Goal: Task Accomplishment & Management: Manage account settings

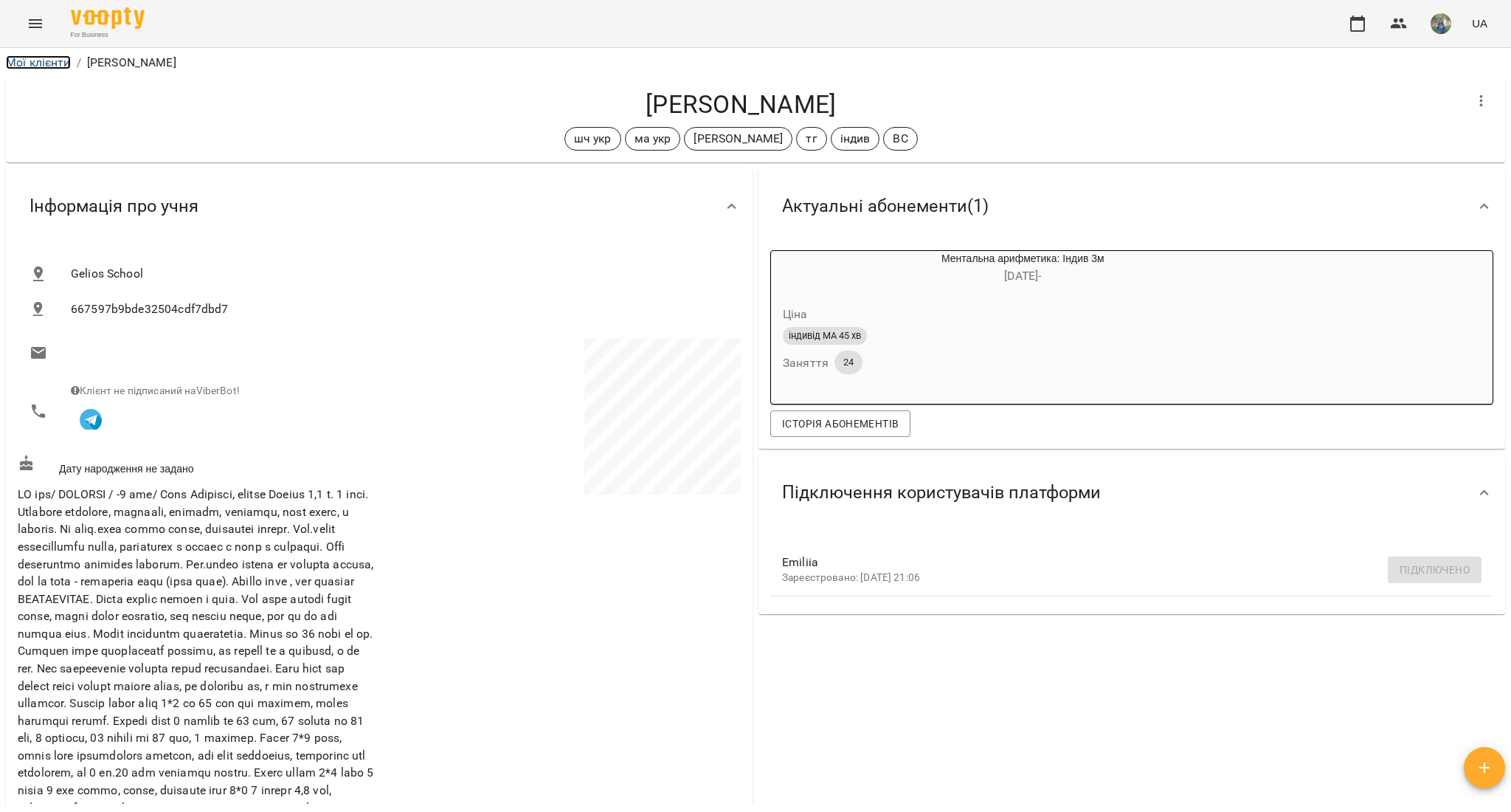
click at [44, 58] on link "Мої клієнти" at bounding box center [37, 62] width 65 height 14
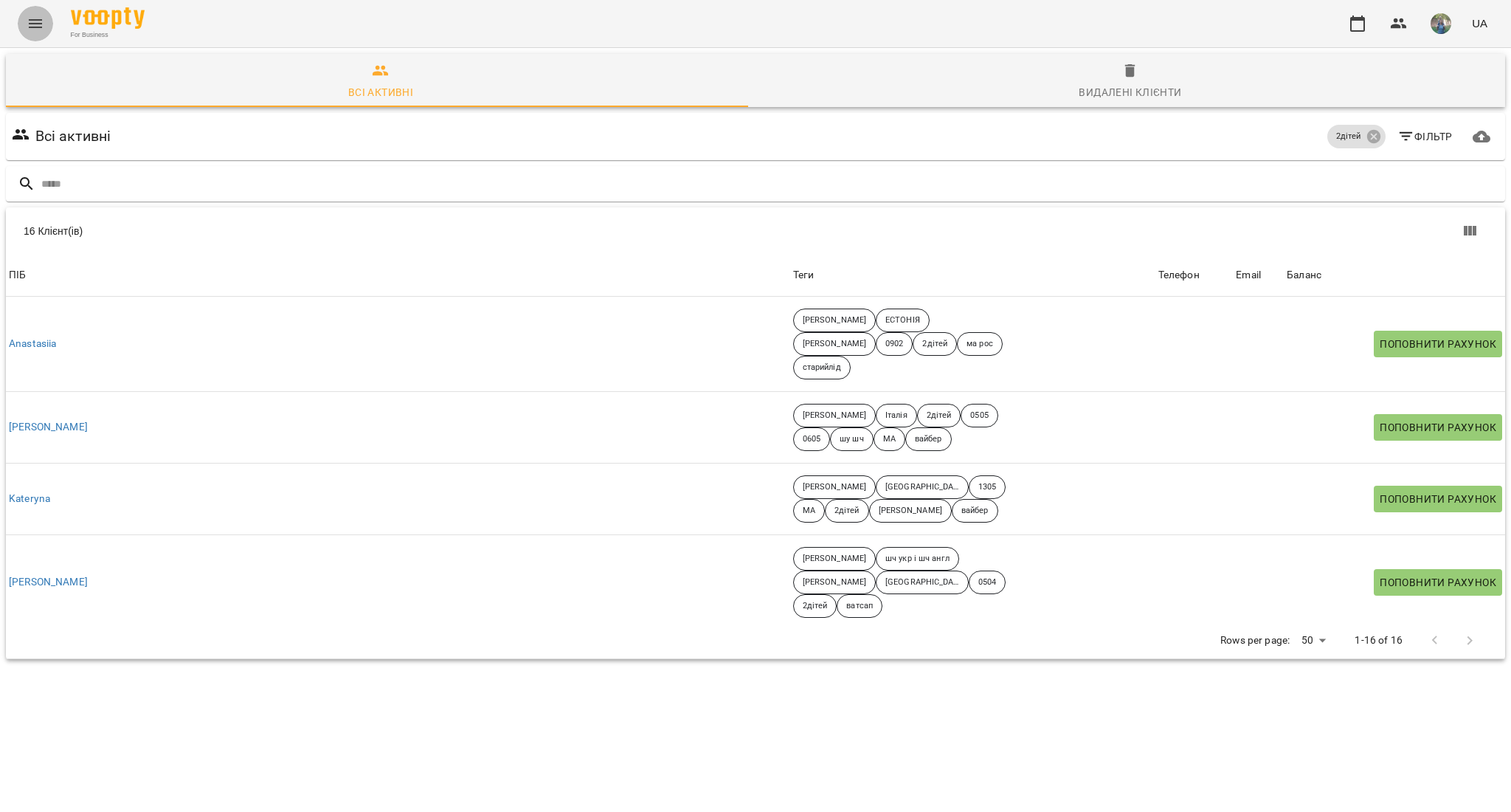
click at [32, 29] on icon "Menu" at bounding box center [35, 23] width 17 height 17
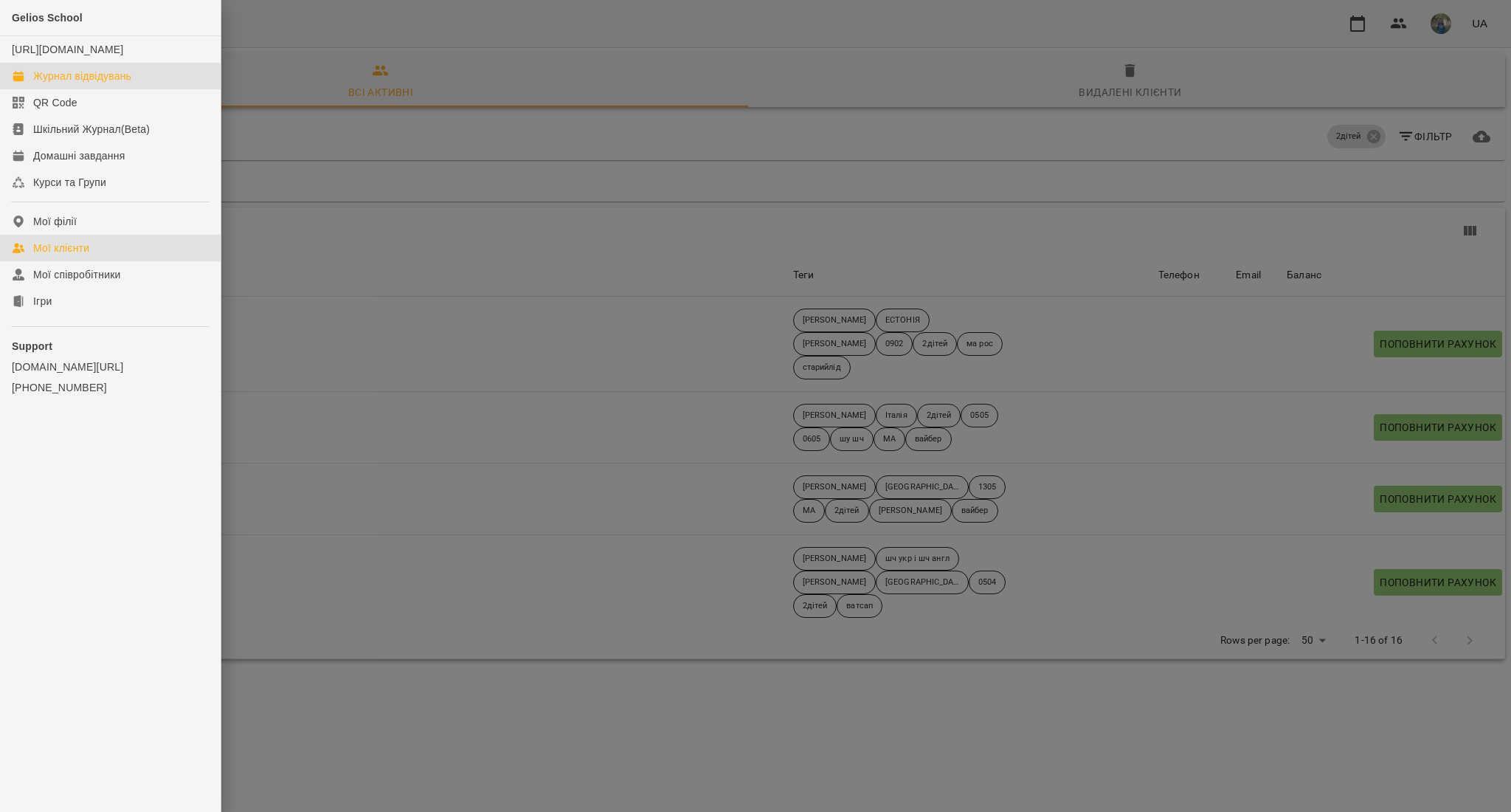
click at [75, 90] on link "Журнал відвідувань" at bounding box center [111, 76] width 221 height 26
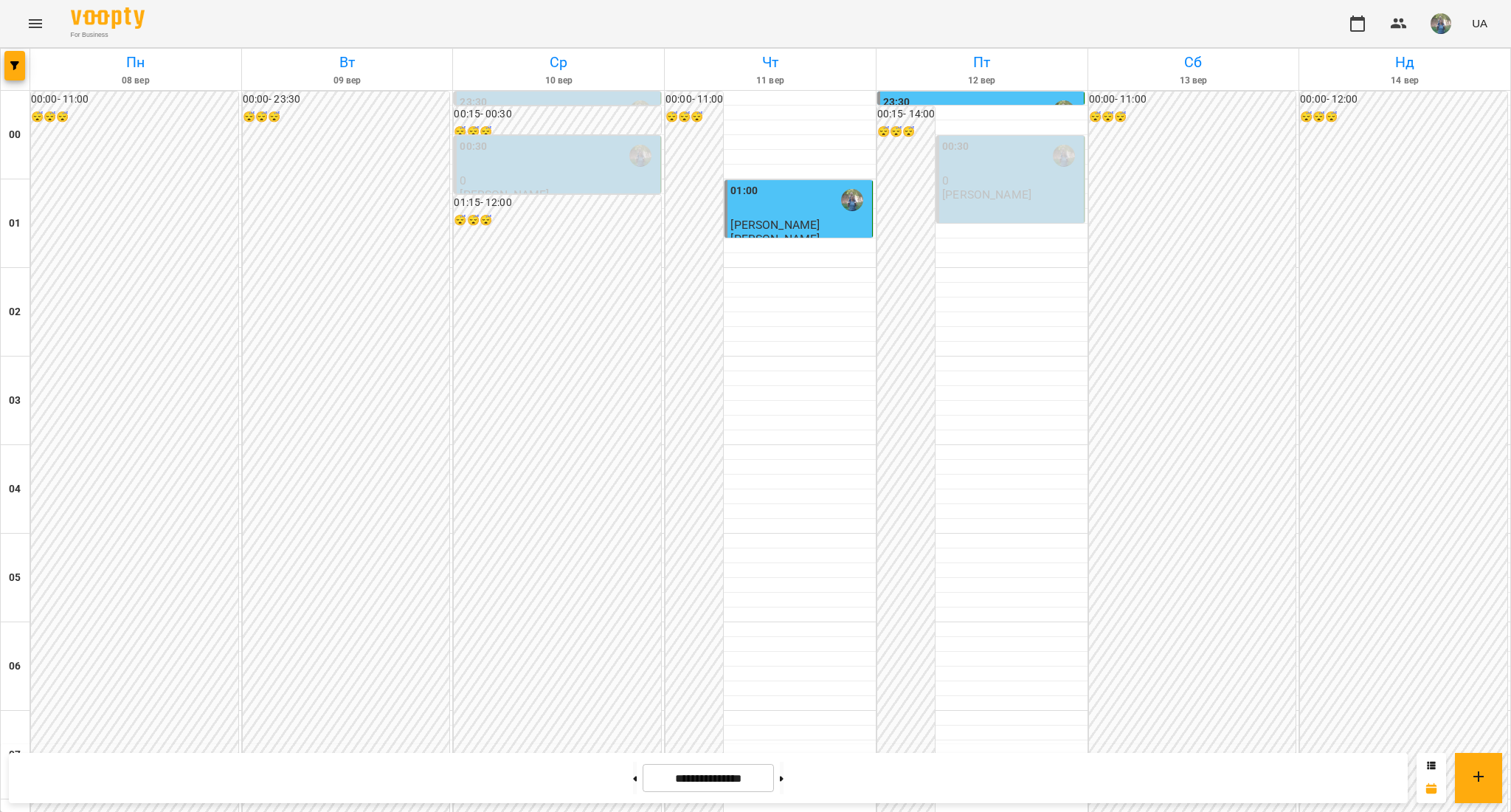
scroll to position [1181, 0]
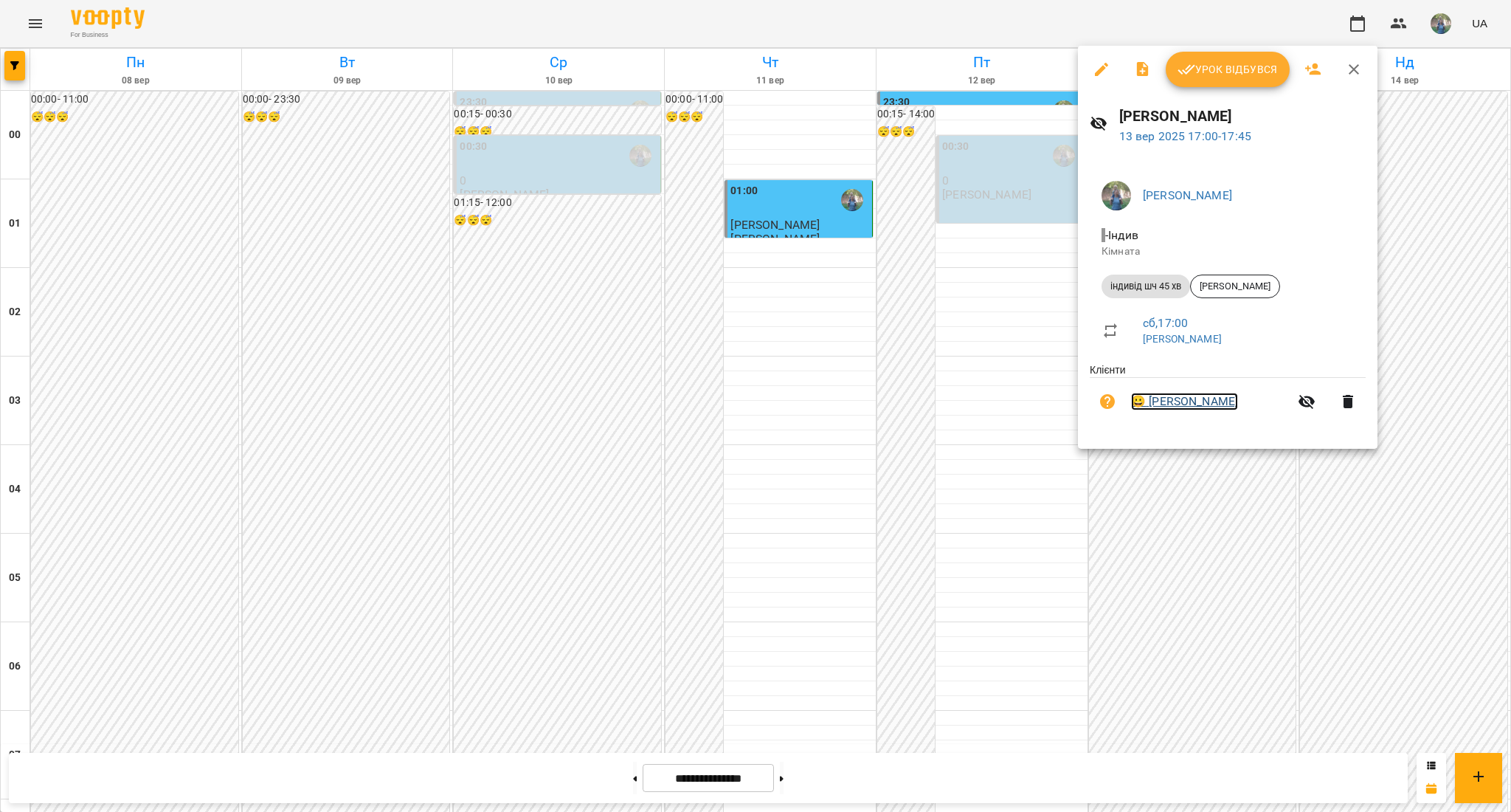
click at [1219, 402] on link "😀 [PERSON_NAME]" at bounding box center [1184, 401] width 107 height 17
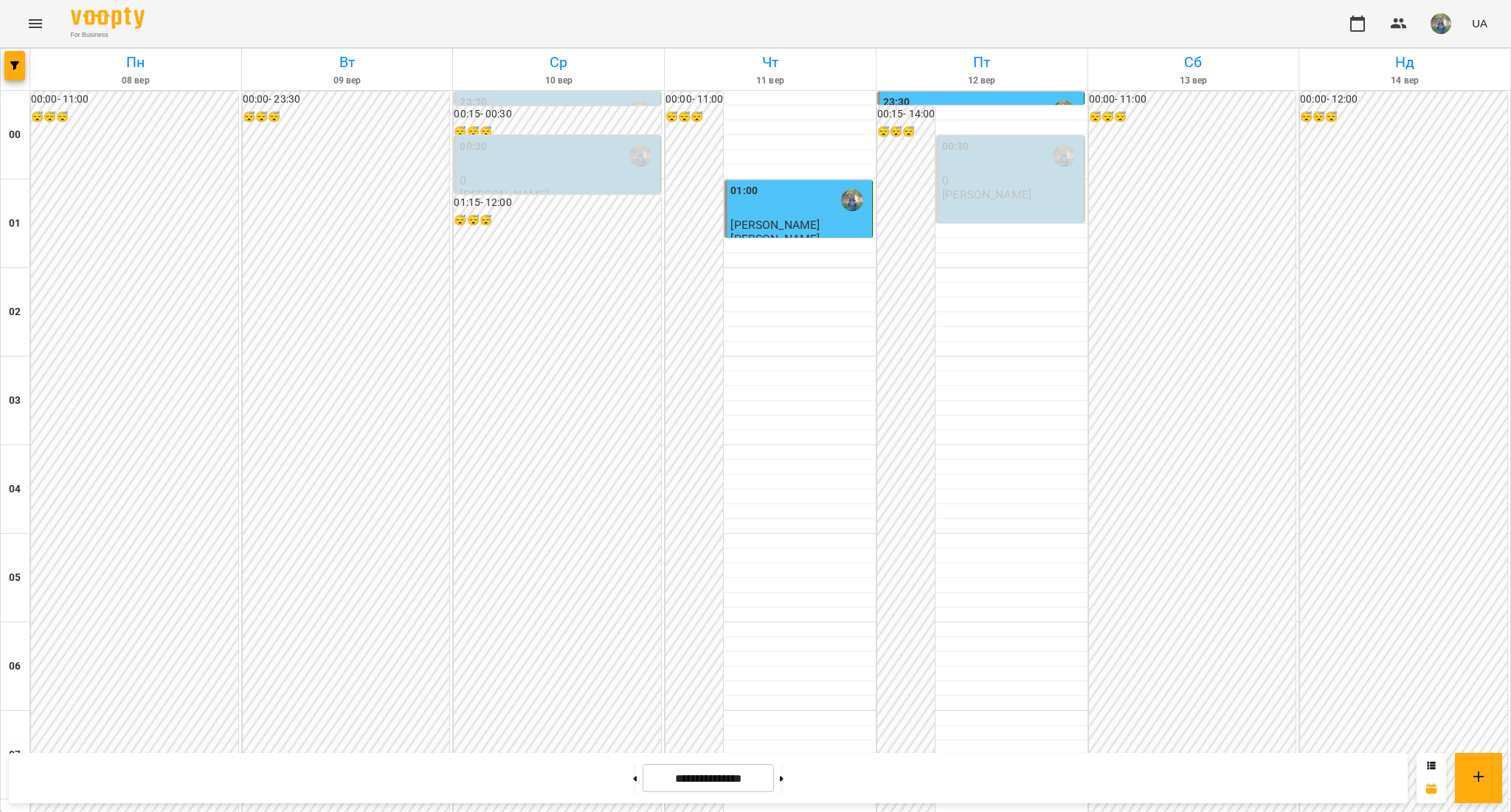
scroll to position [1470, 0]
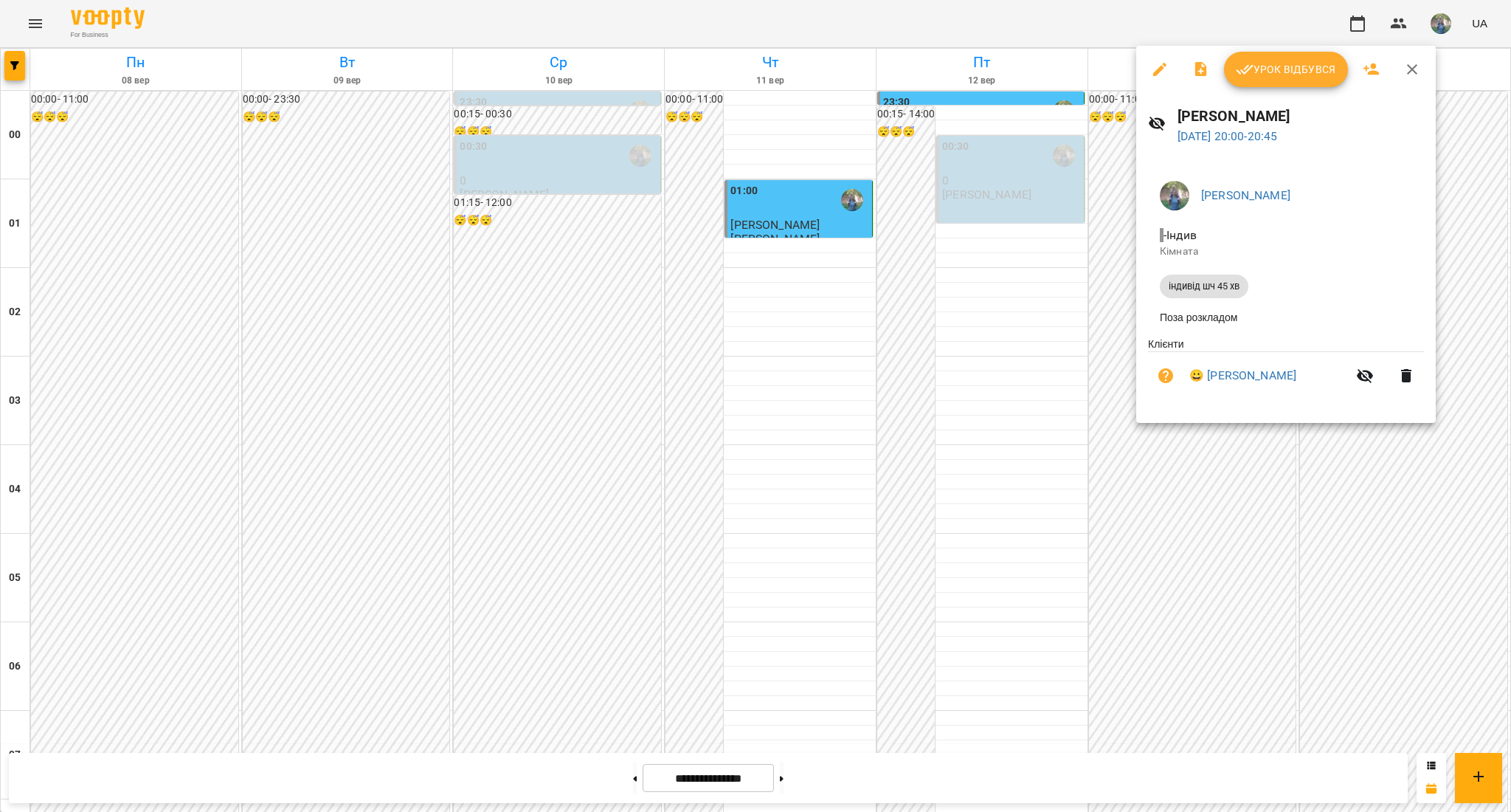
click at [1193, 498] on div at bounding box center [756, 406] width 1511 height 812
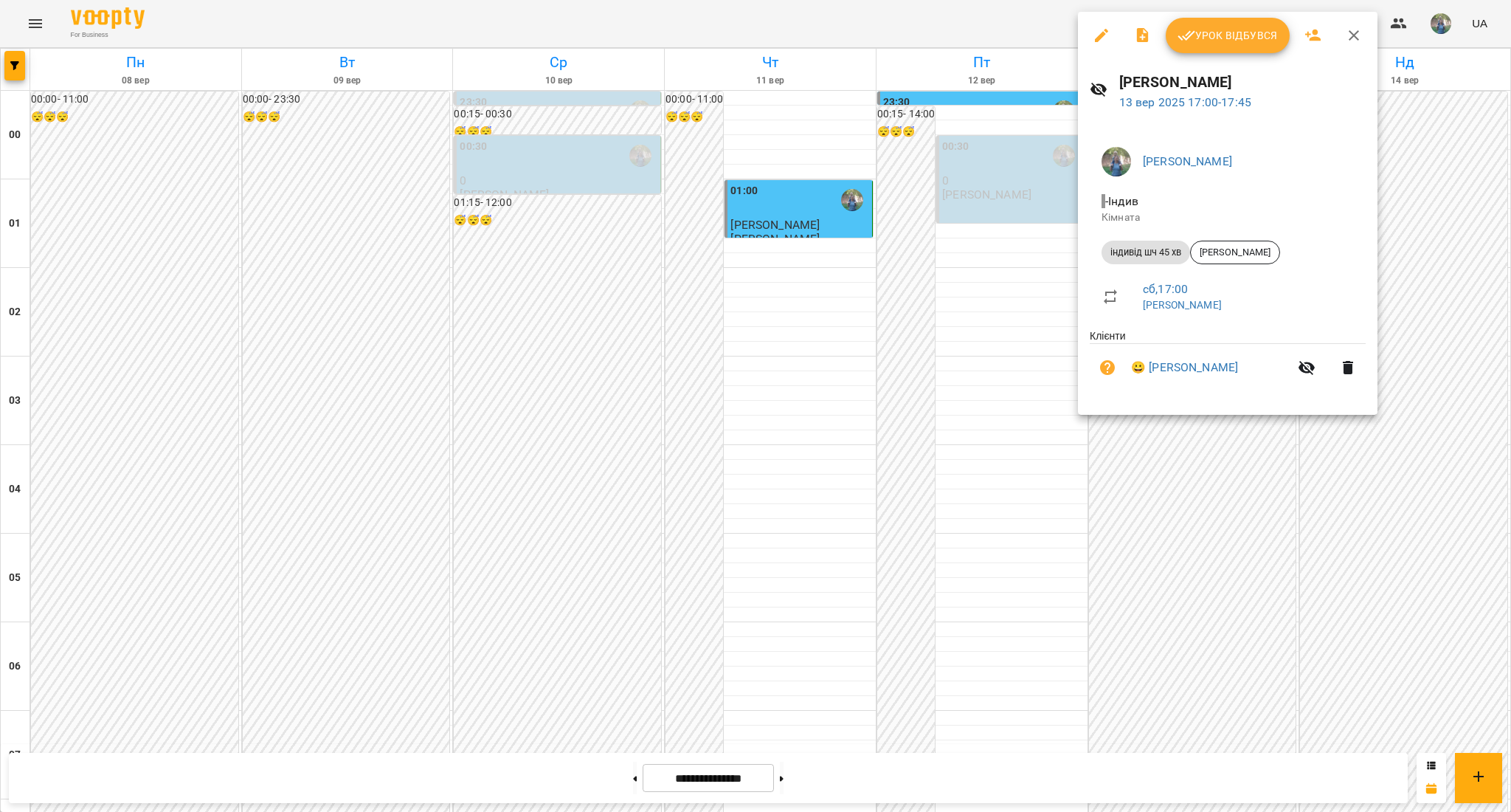
drag, startPoint x: 1150, startPoint y: 353, endPoint x: 1266, endPoint y: 359, distance: 116.2
click at [1266, 359] on li "😀 [PERSON_NAME]" at bounding box center [1228, 367] width 276 height 47
copy link "[PERSON_NAME]"
click at [1169, 517] on div at bounding box center [756, 406] width 1511 height 812
